Goal: Task Accomplishment & Management: Use online tool/utility

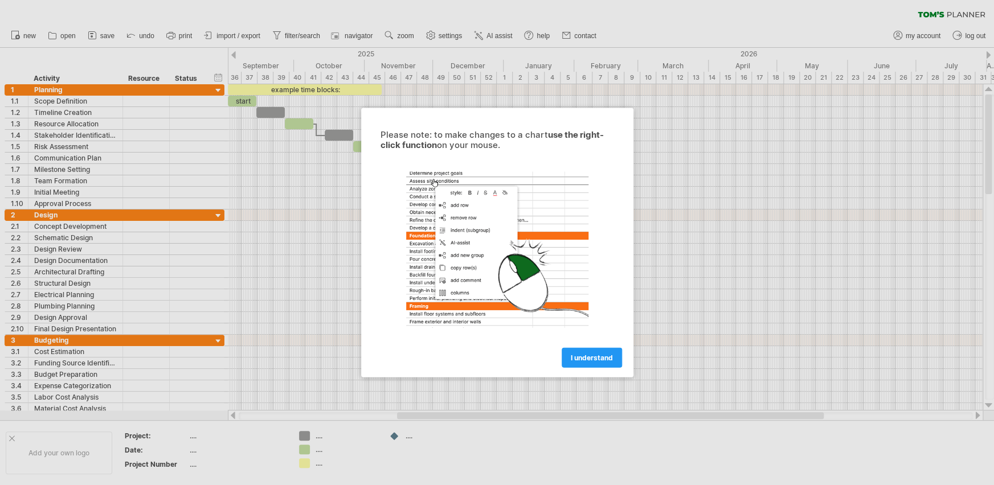
click at [605, 359] on span "I understand" at bounding box center [592, 358] width 42 height 9
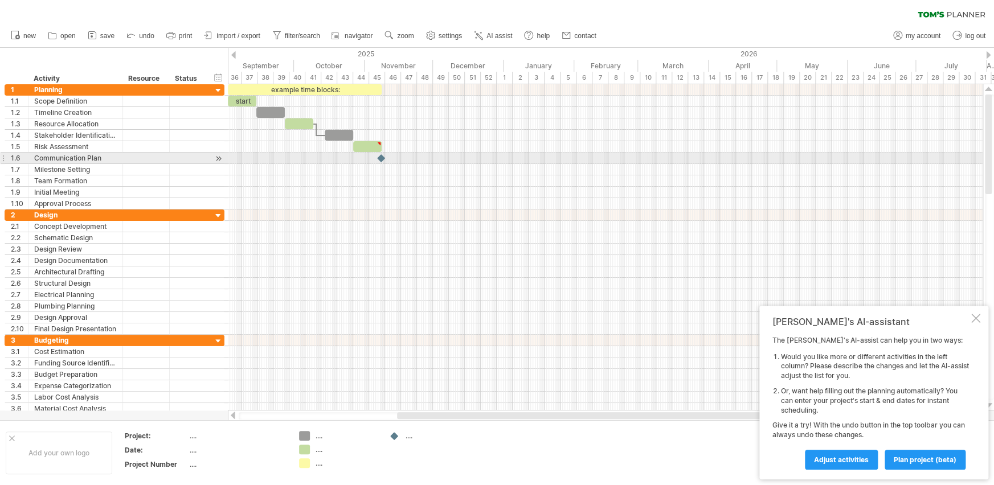
click at [439, 155] on div at bounding box center [605, 158] width 755 height 11
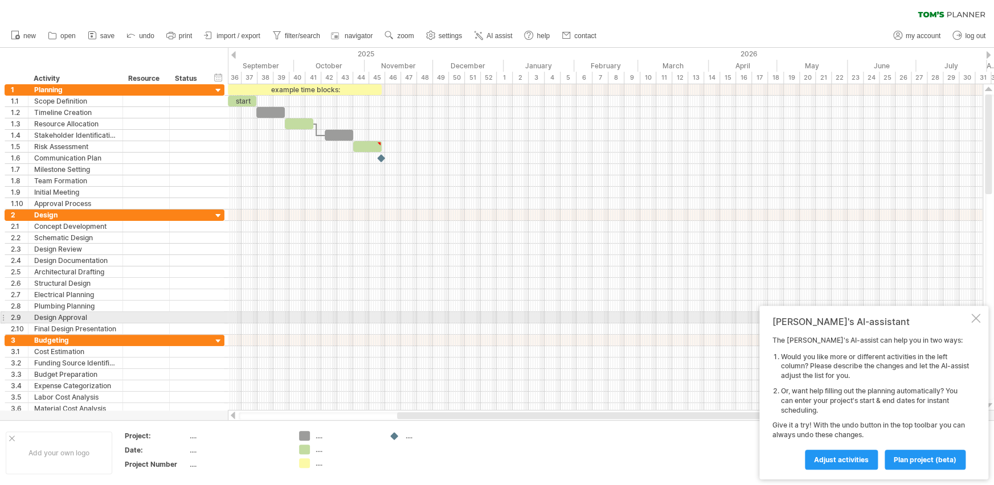
click at [976, 317] on div at bounding box center [975, 318] width 9 height 9
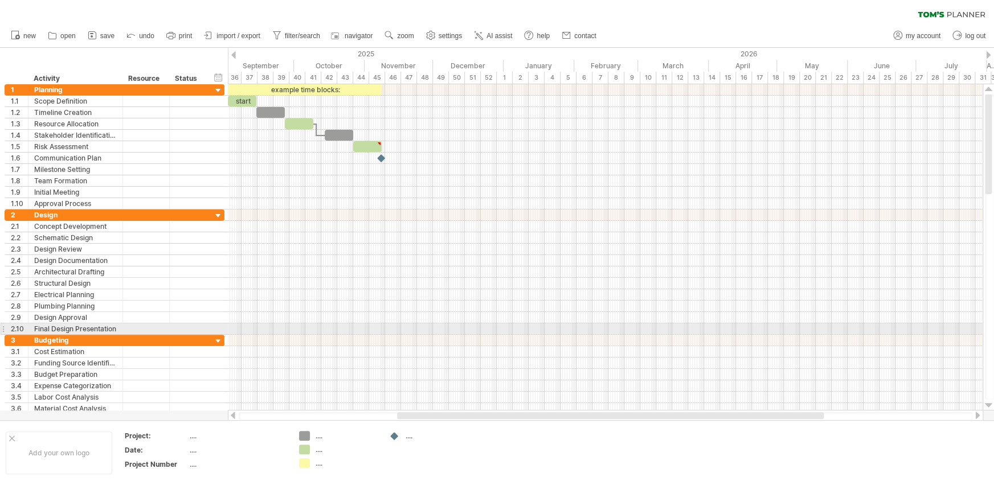
click at [328, 335] on div at bounding box center [605, 340] width 755 height 11
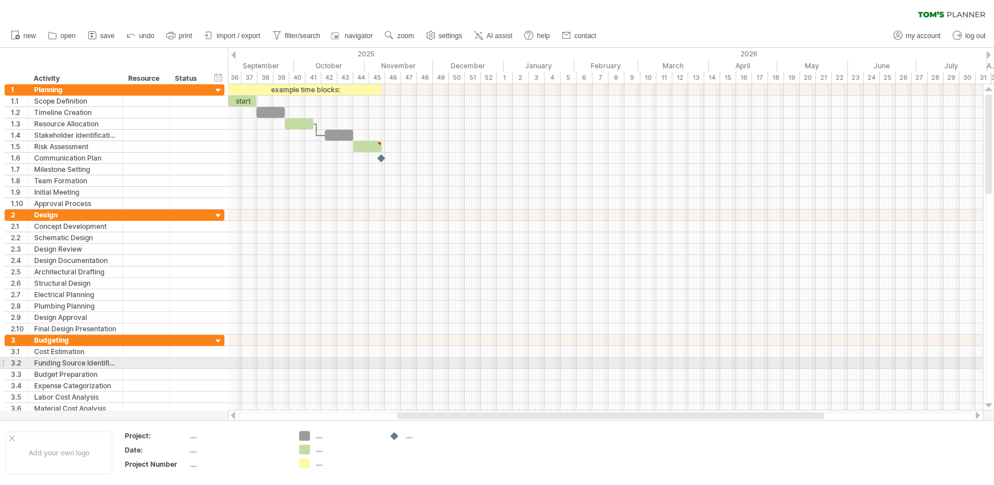
click at [325, 360] on div at bounding box center [605, 363] width 755 height 11
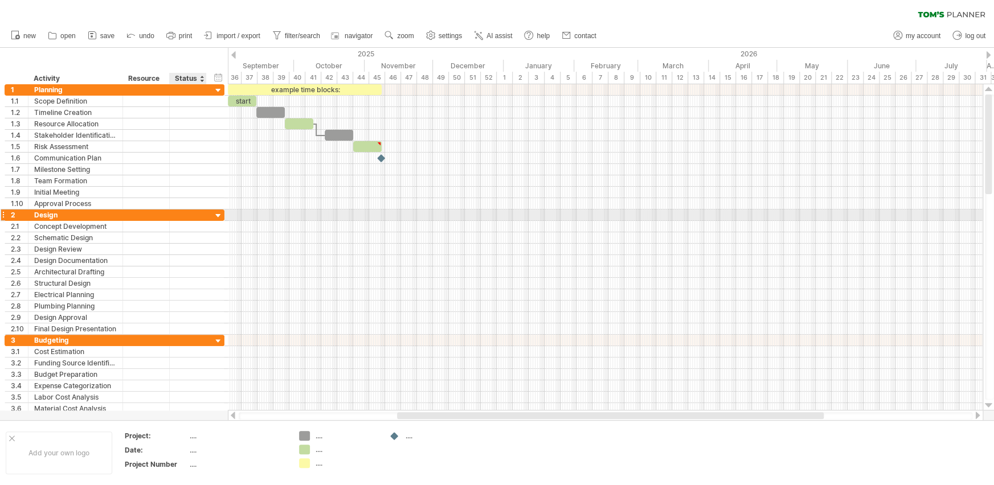
click at [211, 213] on div "2 ****** Design" at bounding box center [115, 215] width 220 height 11
click at [219, 213] on div at bounding box center [218, 216] width 11 height 11
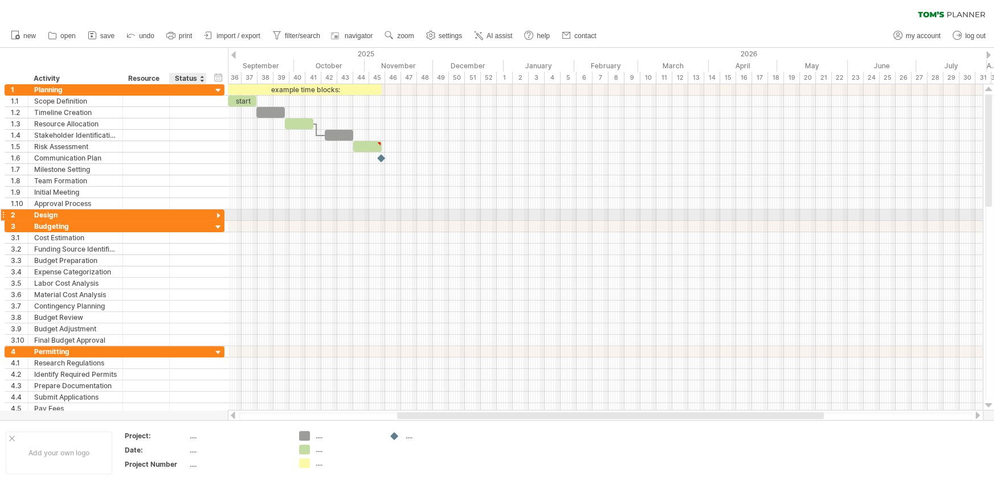
click at [218, 215] on div at bounding box center [218, 216] width 11 height 11
